Goal: Navigation & Orientation: Find specific page/section

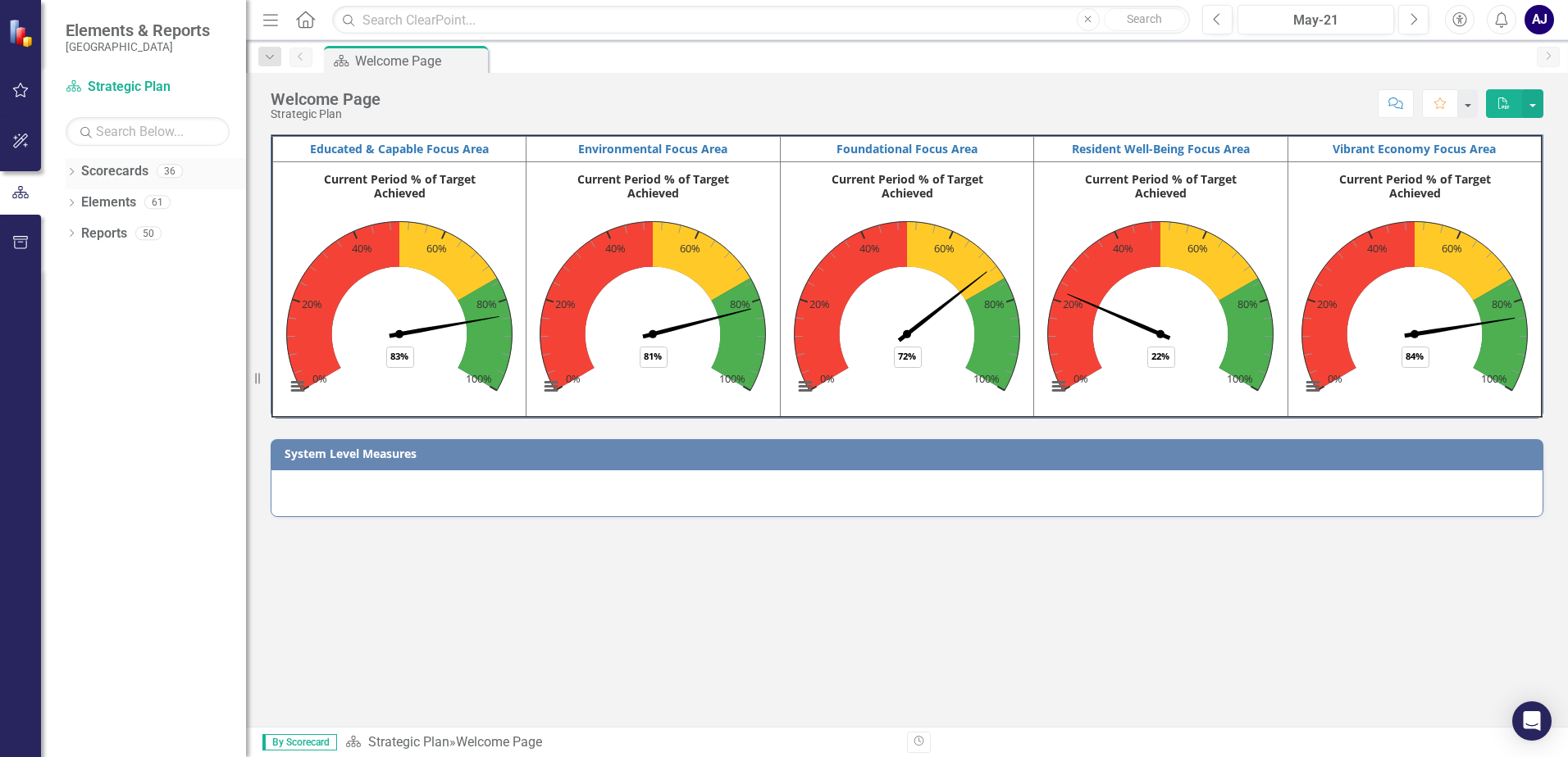
click at [72, 176] on icon "Dropdown" at bounding box center [72, 173] width 12 height 9
click at [77, 205] on icon "Dropdown" at bounding box center [80, 202] width 13 height 10
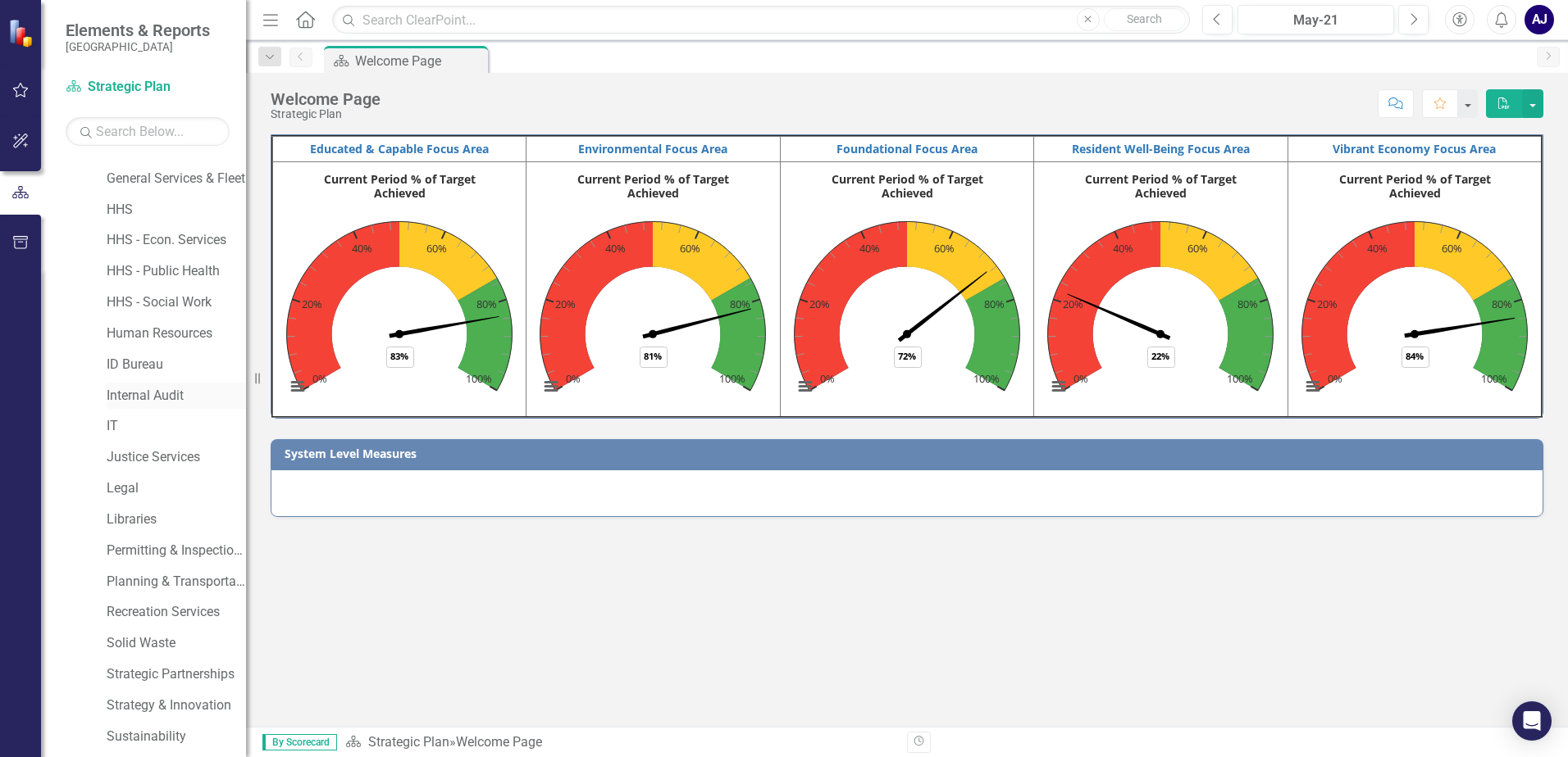
scroll to position [574, 0]
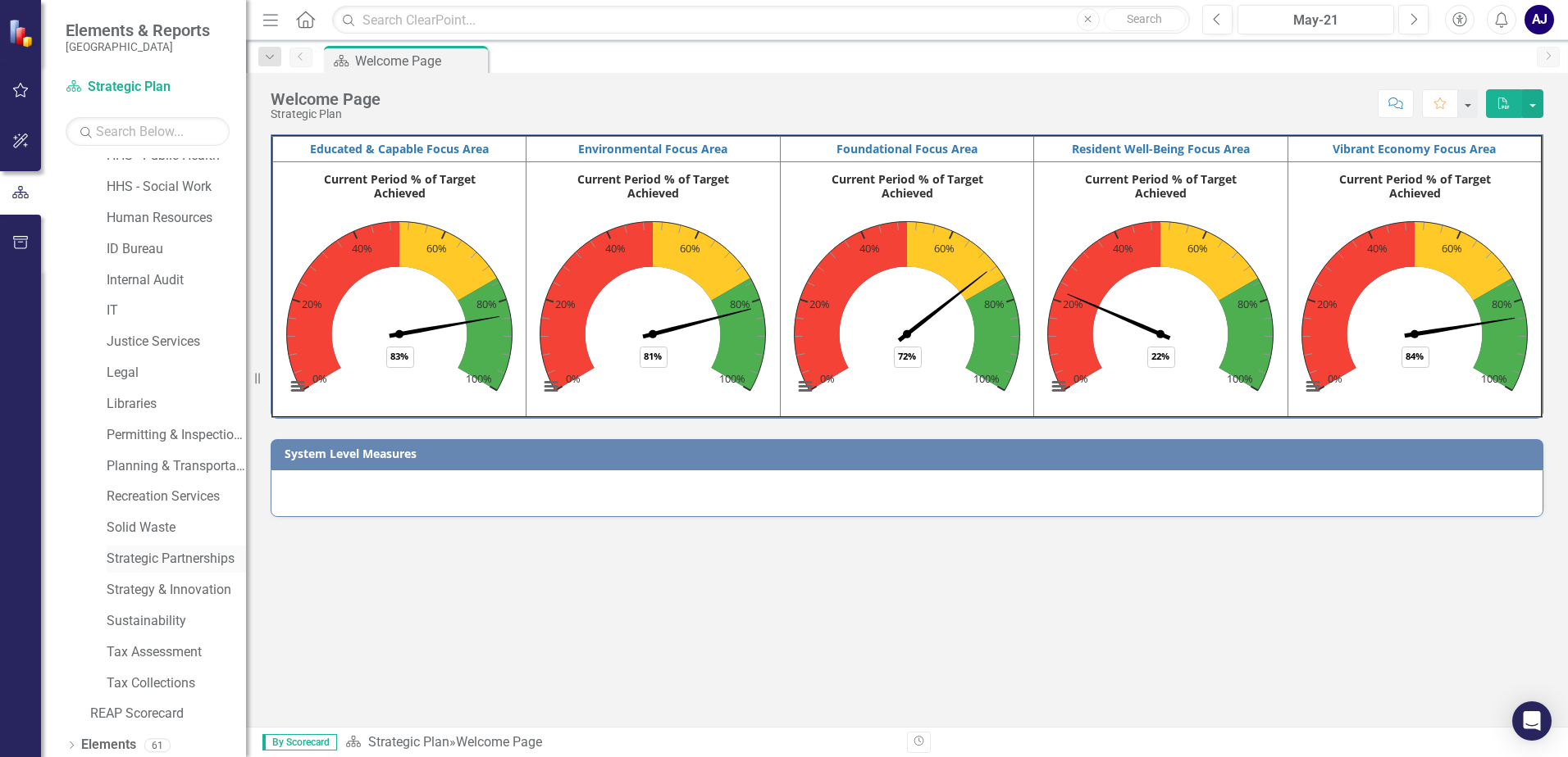
click at [118, 554] on link "Strategic Partnerships" at bounding box center [177, 559] width 140 height 19
